Goal: Transaction & Acquisition: Purchase product/service

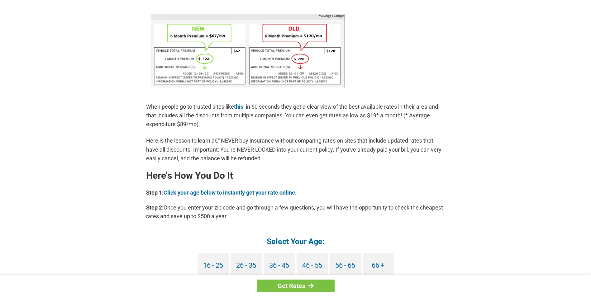
scroll to position [468, 0]
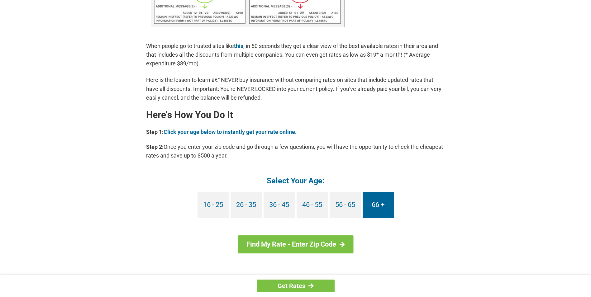
click at [380, 205] on link "66 +" at bounding box center [378, 205] width 31 height 26
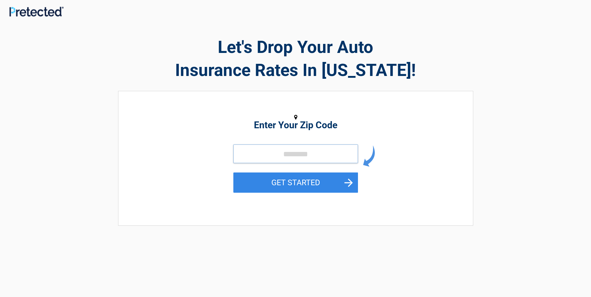
click at [243, 154] on input "tel" at bounding box center [295, 154] width 125 height 19
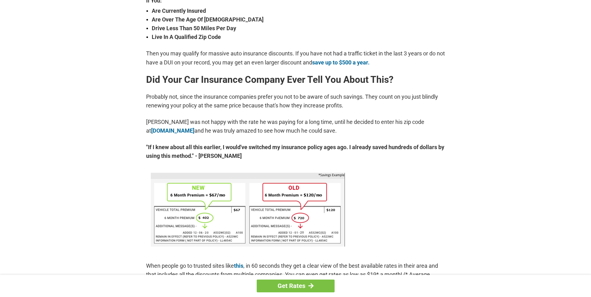
scroll to position [249, 0]
